Goal: Task Accomplishment & Management: Use online tool/utility

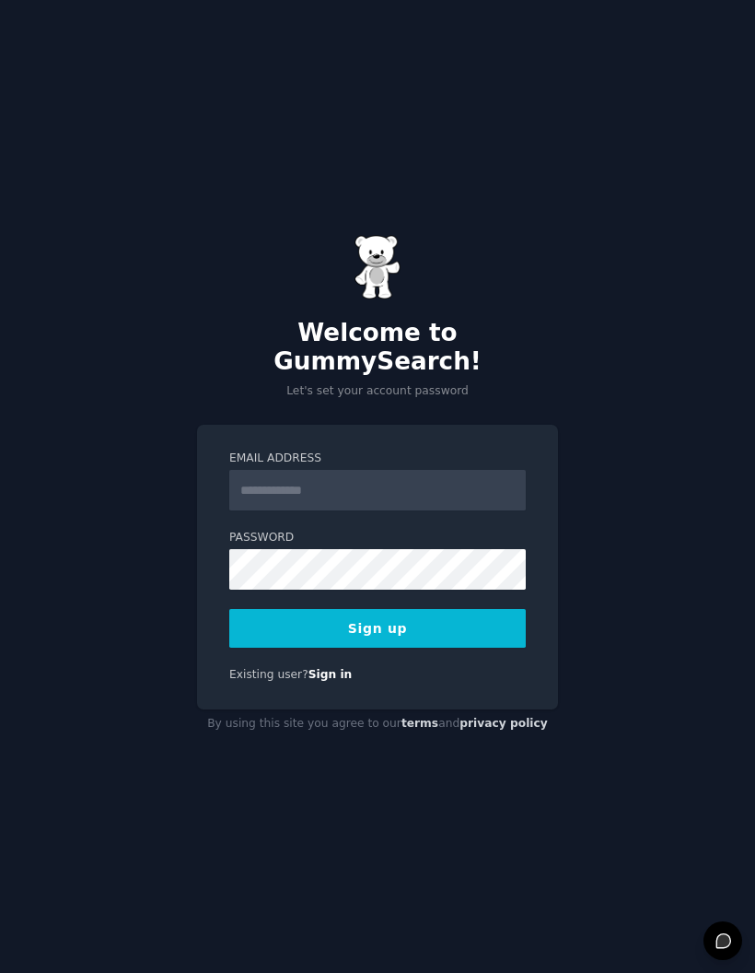
click at [362, 510] on input "Email Address" at bounding box center [377, 490] width 297 height 41
type input "**********"
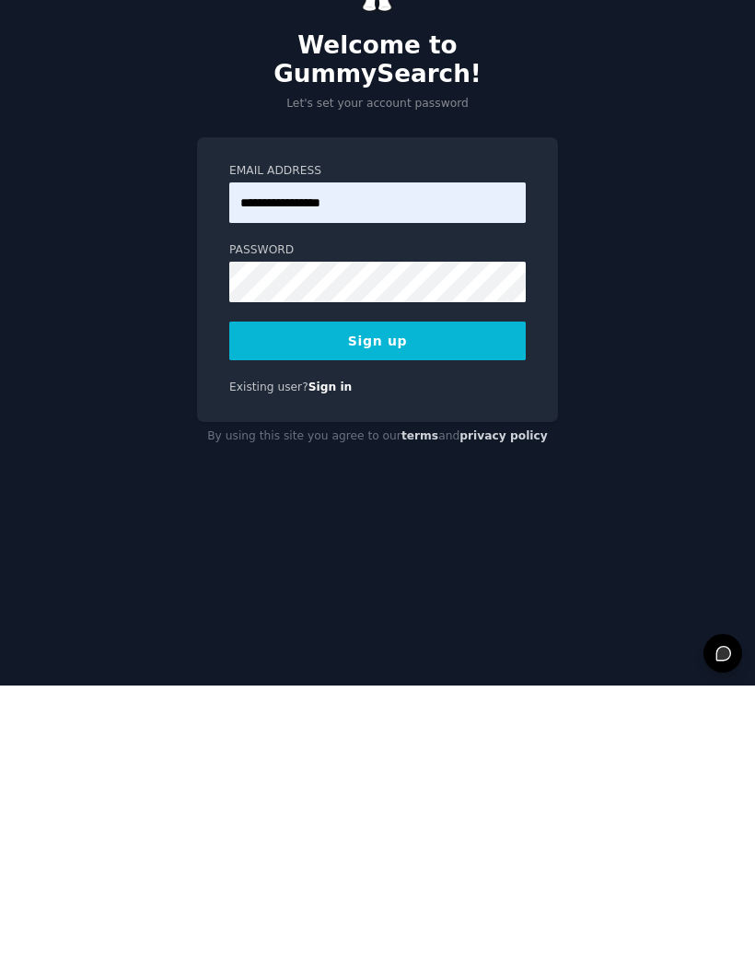
scroll to position [74, 0]
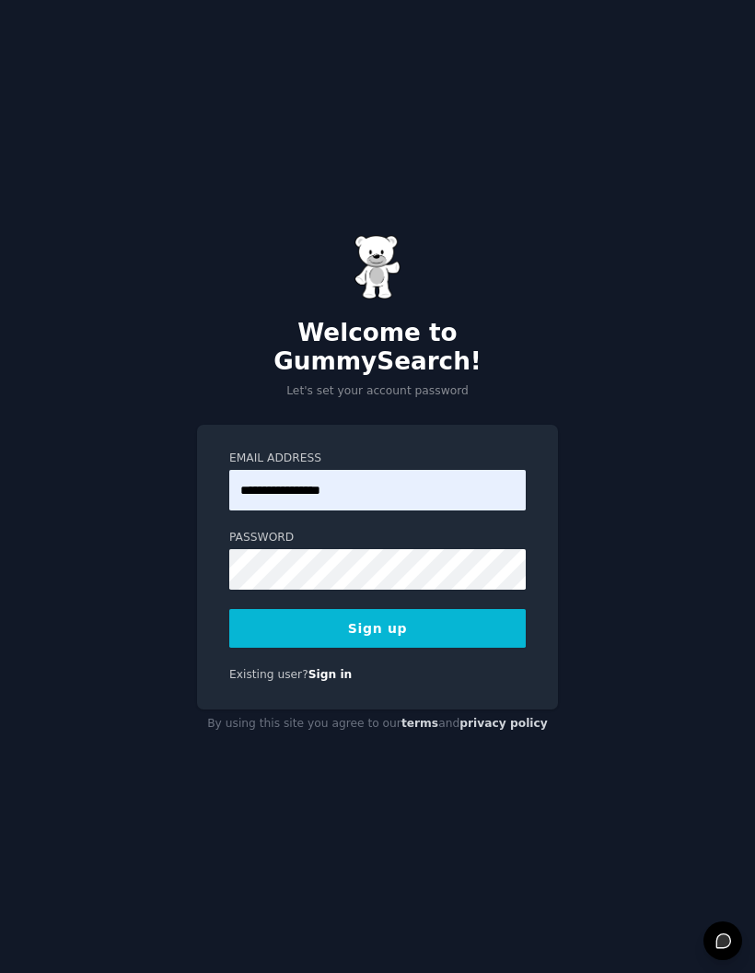
click at [337, 609] on button "Sign up" at bounding box center [377, 628] width 297 height 39
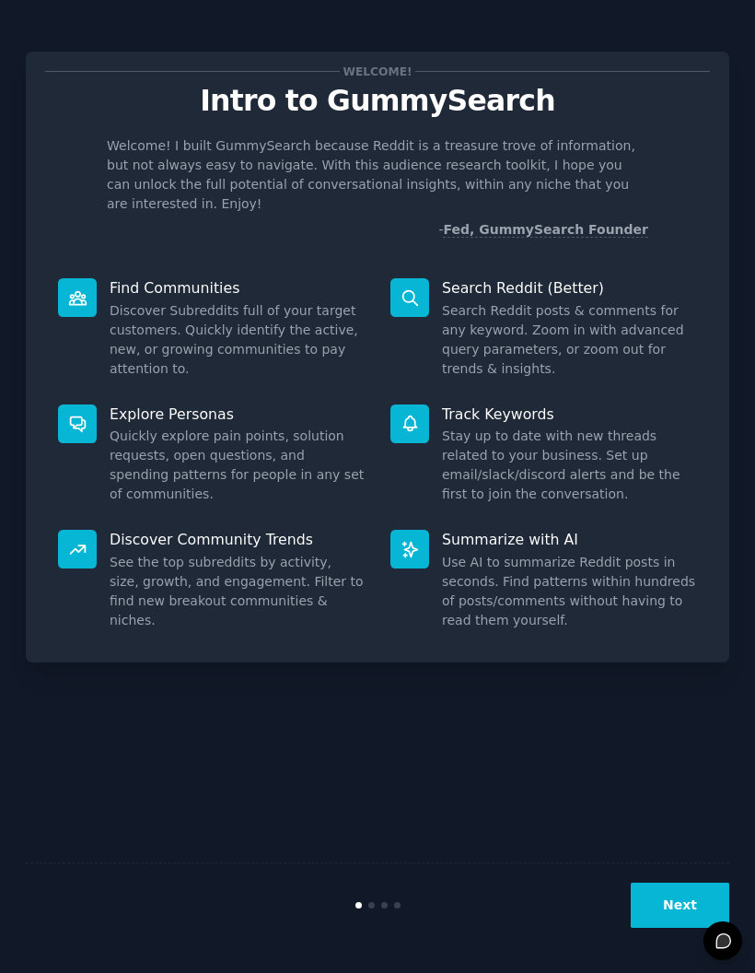
scroll to position [74, 0]
click at [703, 899] on button "Next" at bounding box center [680, 904] width 99 height 45
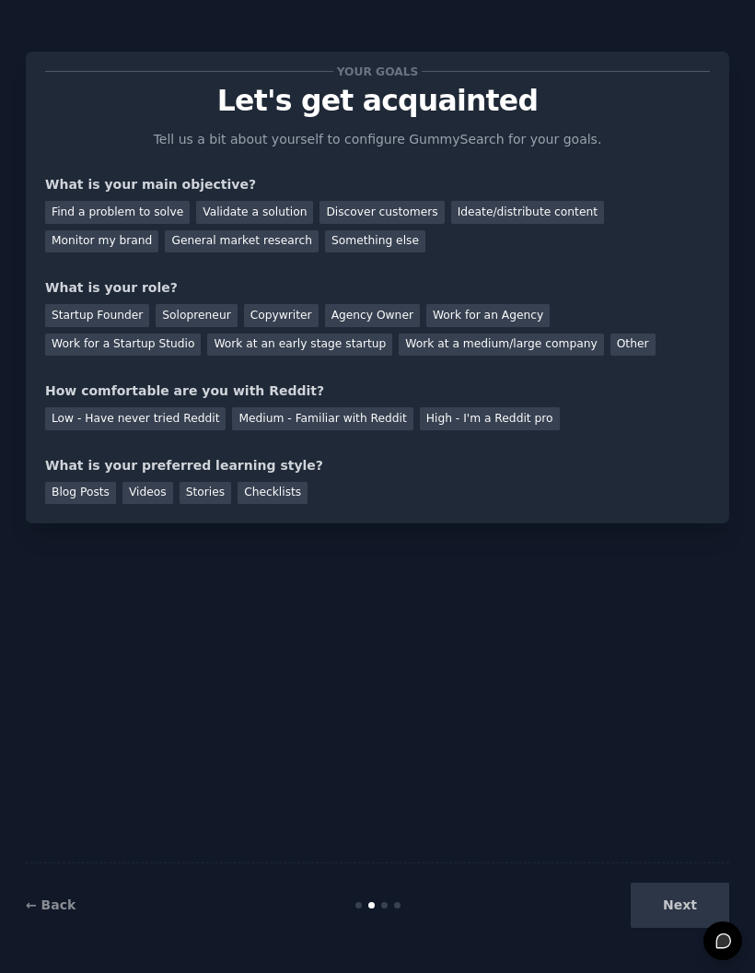
click at [146, 407] on div "Low - Have never tried Reddit" at bounding box center [135, 418] width 181 height 23
click at [272, 482] on div "Checklists" at bounding box center [273, 493] width 70 height 23
click at [274, 304] on div "Copywriter" at bounding box center [281, 315] width 75 height 23
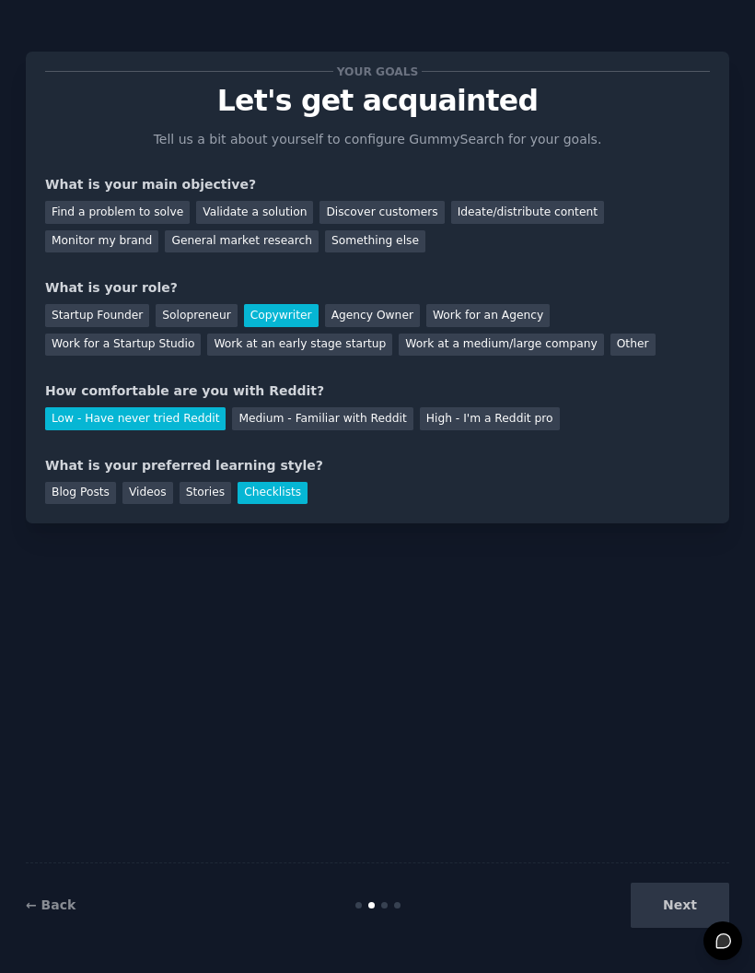
click at [123, 201] on div "Find a problem to solve" at bounding box center [117, 212] width 145 height 23
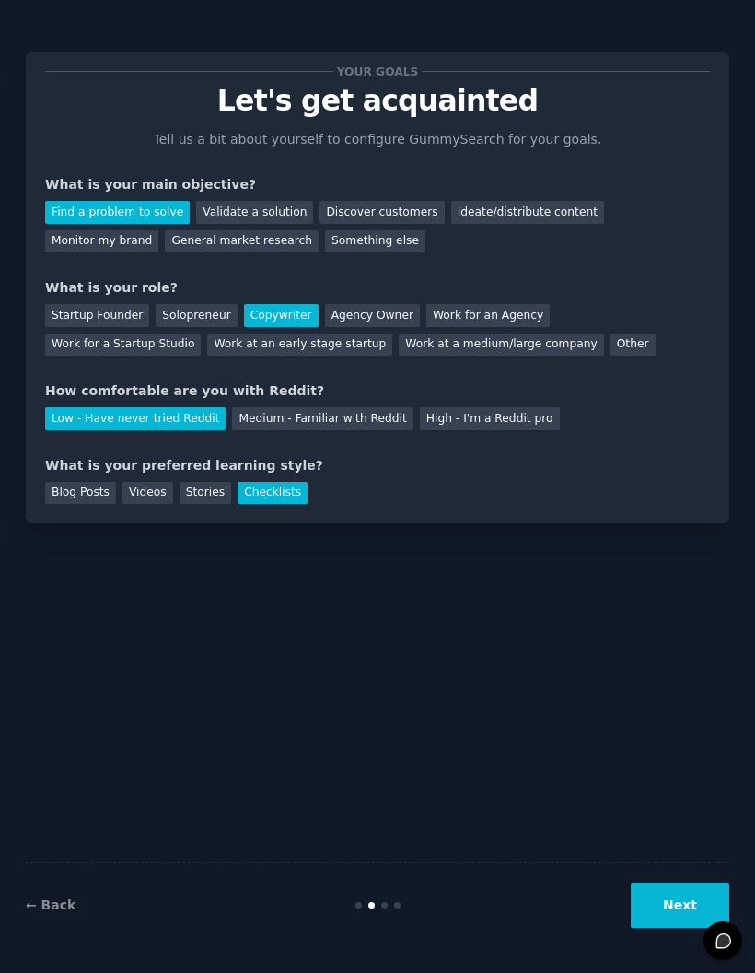
click at [690, 912] on button "Next" at bounding box center [680, 904] width 99 height 45
